Goal: Task Accomplishment & Management: Use online tool/utility

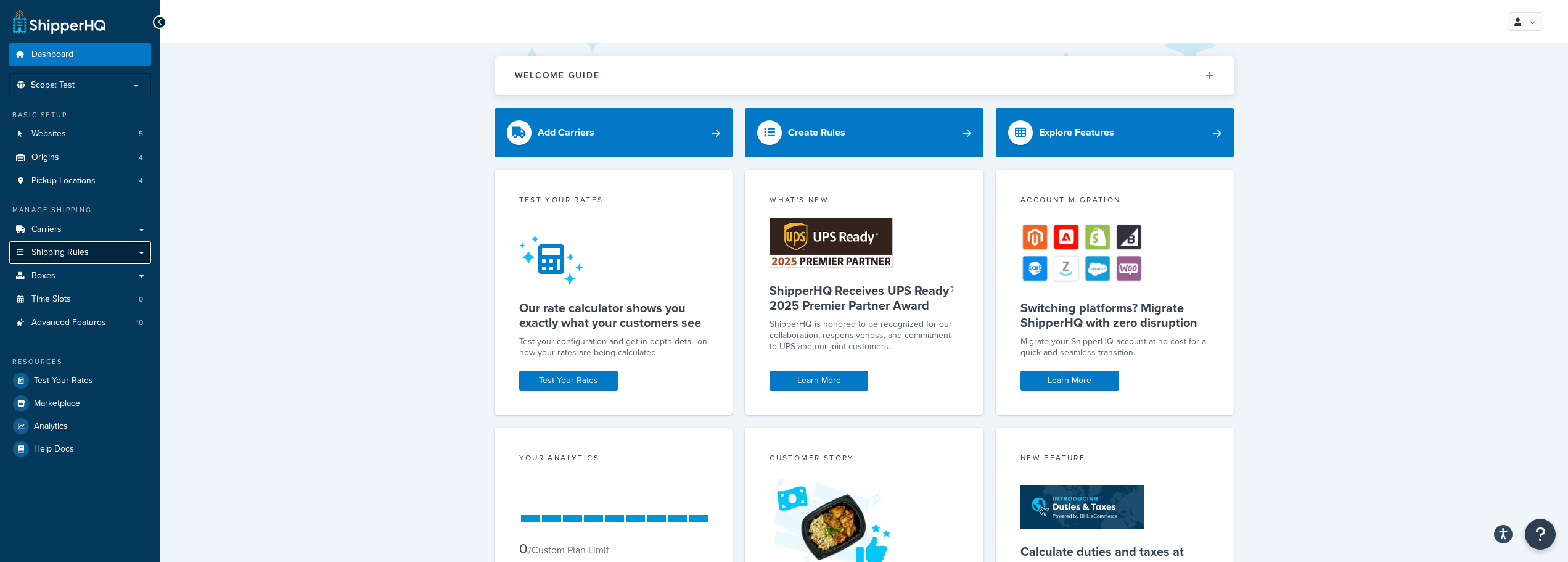
click at [89, 254] on link "Shipping Rules" at bounding box center [80, 252] width 142 height 23
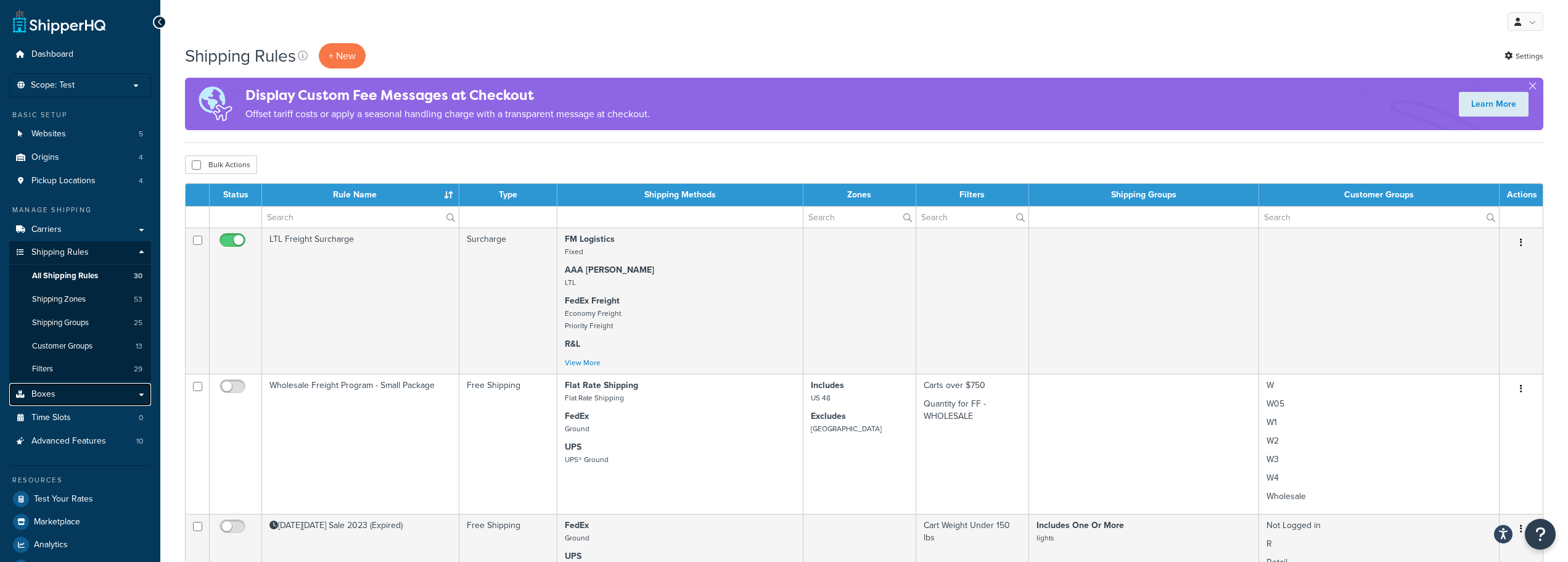
click at [55, 391] on link "Boxes" at bounding box center [80, 395] width 142 height 23
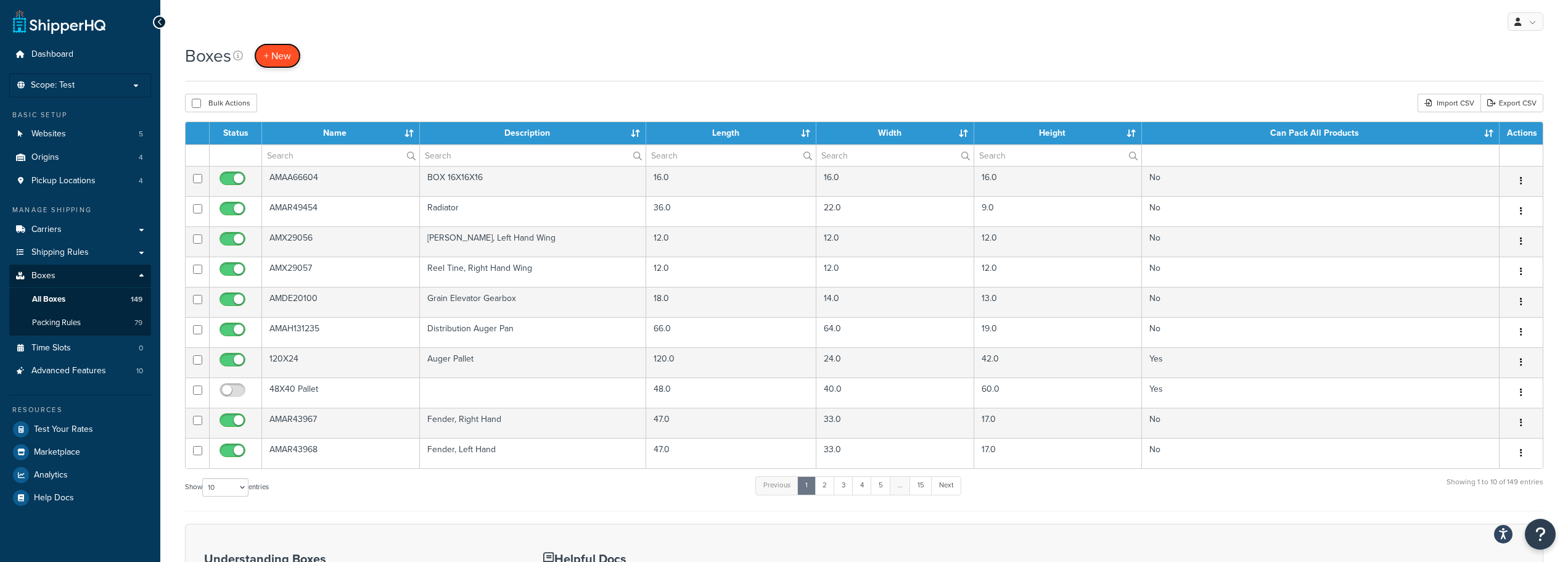
click at [282, 57] on span "+ New" at bounding box center [277, 55] width 27 height 15
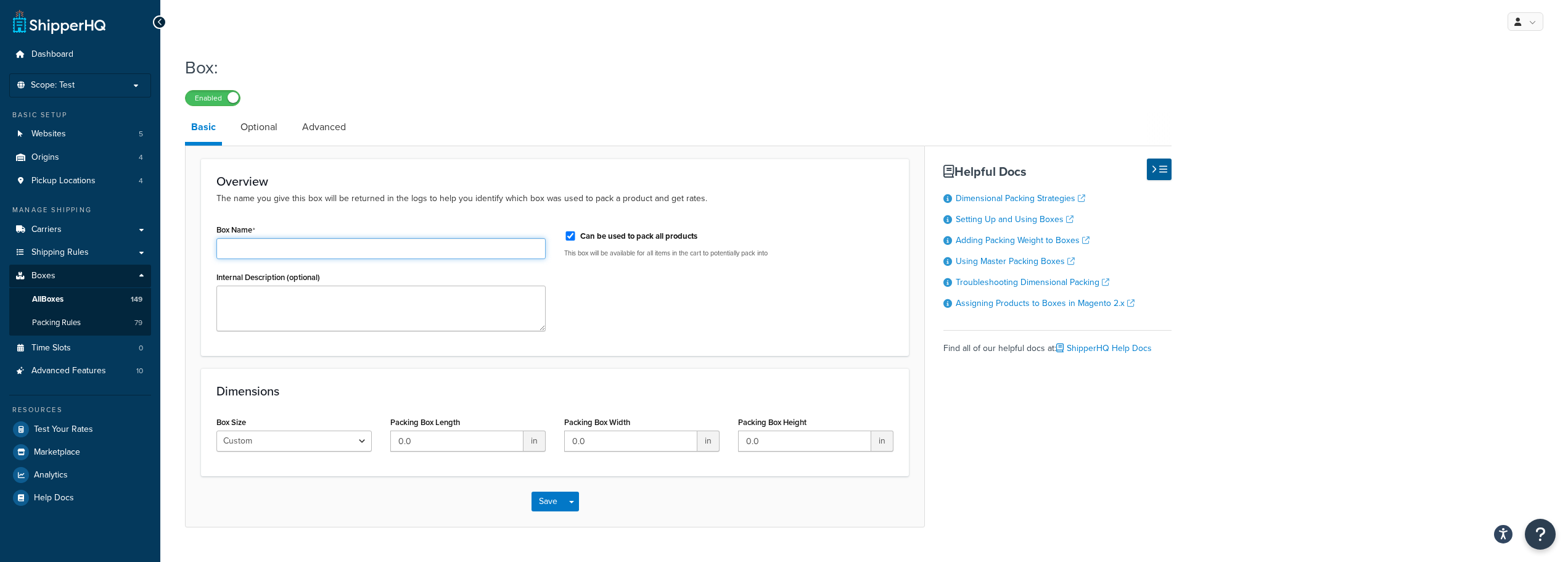
click at [336, 247] on input "Box Name" at bounding box center [381, 249] width 330 height 21
paste input "AMRE566085"
type input "AMRE566085"
click at [564, 238] on div "Can be used to pack all products This box will be available for all items in th…" at bounding box center [729, 244] width 348 height 46
click at [567, 238] on input "Can be used to pack all products" at bounding box center [570, 236] width 13 height 10
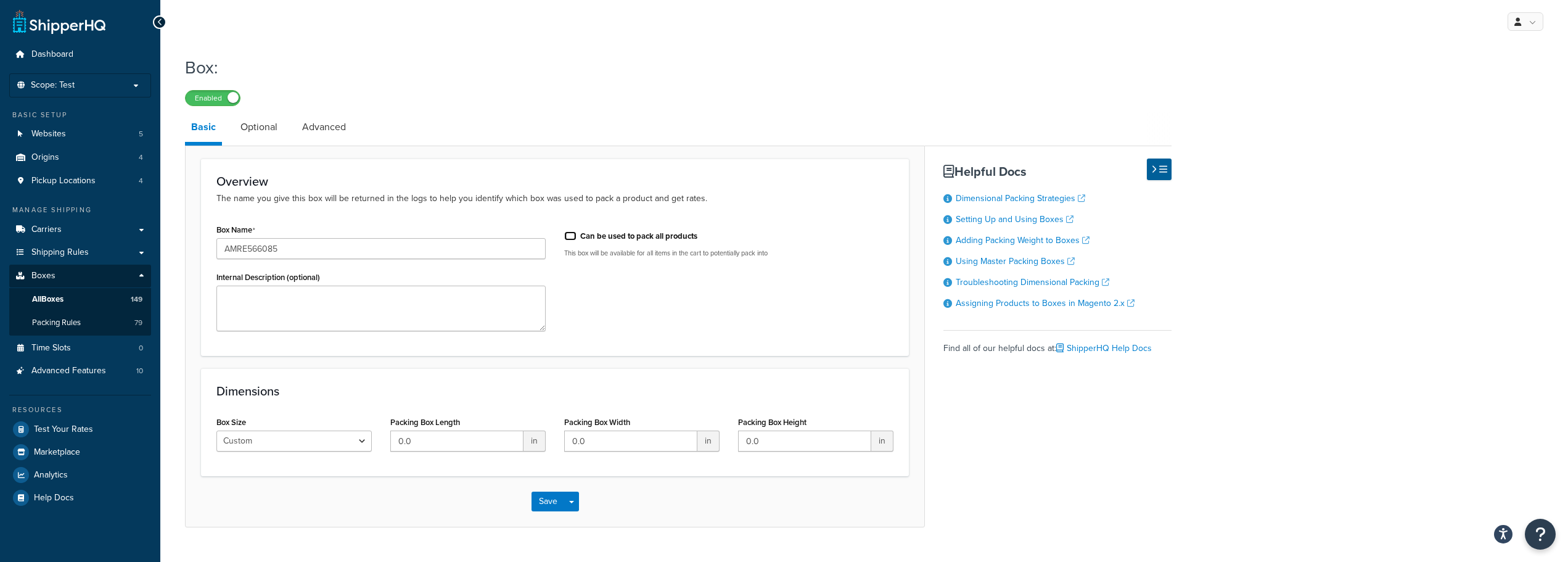
checkbox input "false"
click at [310, 311] on textarea "Internal Description (optional)" at bounding box center [381, 308] width 330 height 45
paste textarea "Hyd Oil and Fuel Cooler"
type textarea "Hyd Oil and Fuel Cooler"
click at [456, 442] on input "0.0" at bounding box center [457, 441] width 133 height 21
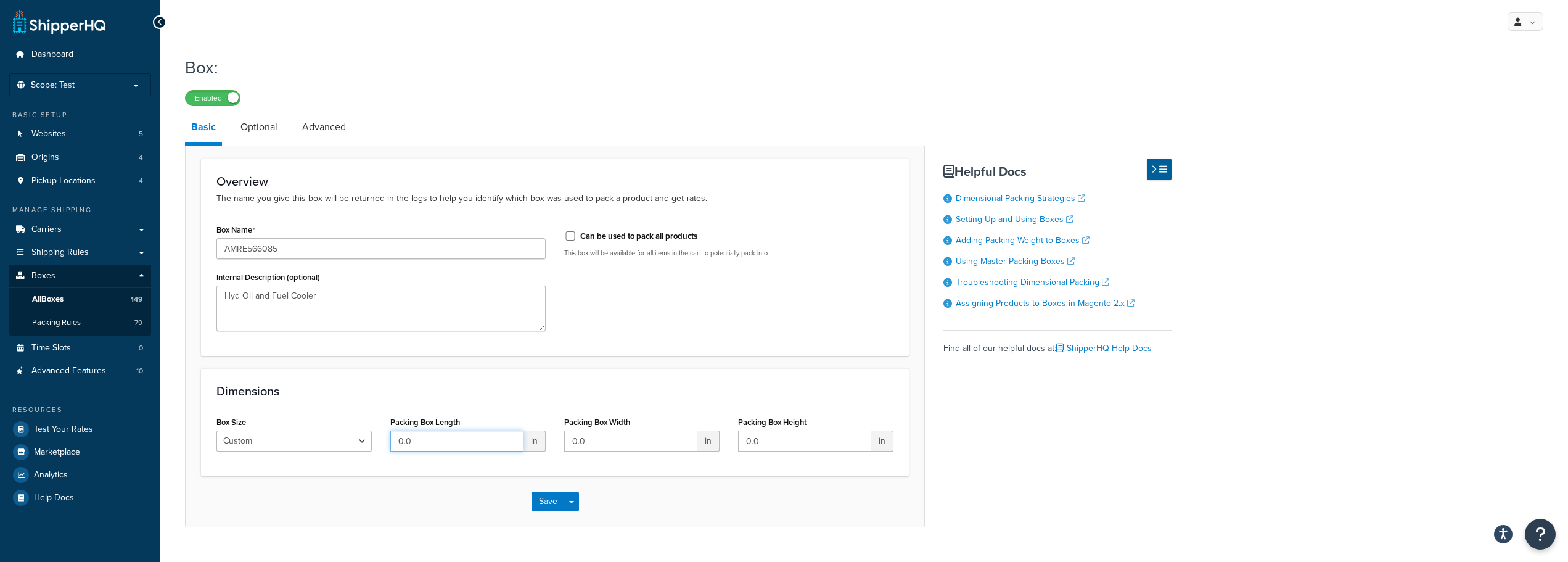
click at [456, 442] on input "0.0" at bounding box center [457, 441] width 133 height 21
click at [451, 444] on input "0.0" at bounding box center [457, 441] width 133 height 21
type input "57"
click at [662, 446] on input "0.0" at bounding box center [631, 441] width 133 height 21
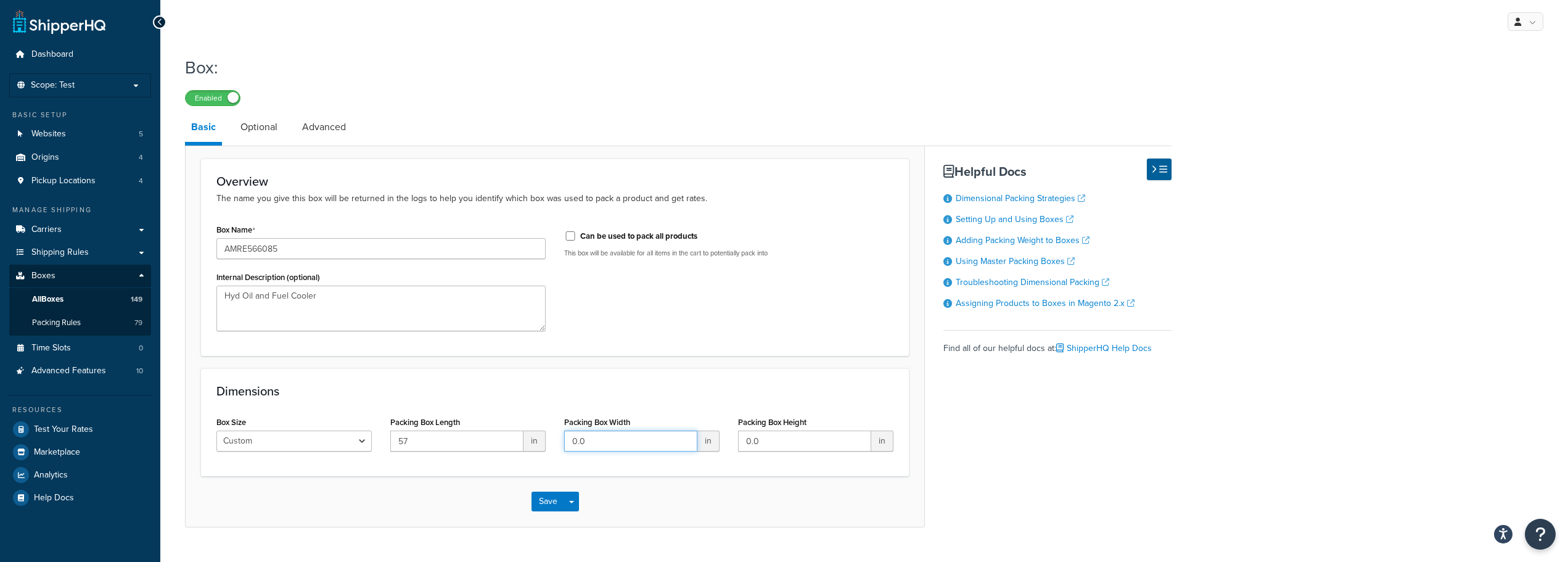
click at [662, 446] on input "0.0" at bounding box center [631, 441] width 133 height 21
type input "19"
type input "16"
click at [546, 506] on button "Save" at bounding box center [548, 501] width 33 height 19
